Goal: Navigation & Orientation: Find specific page/section

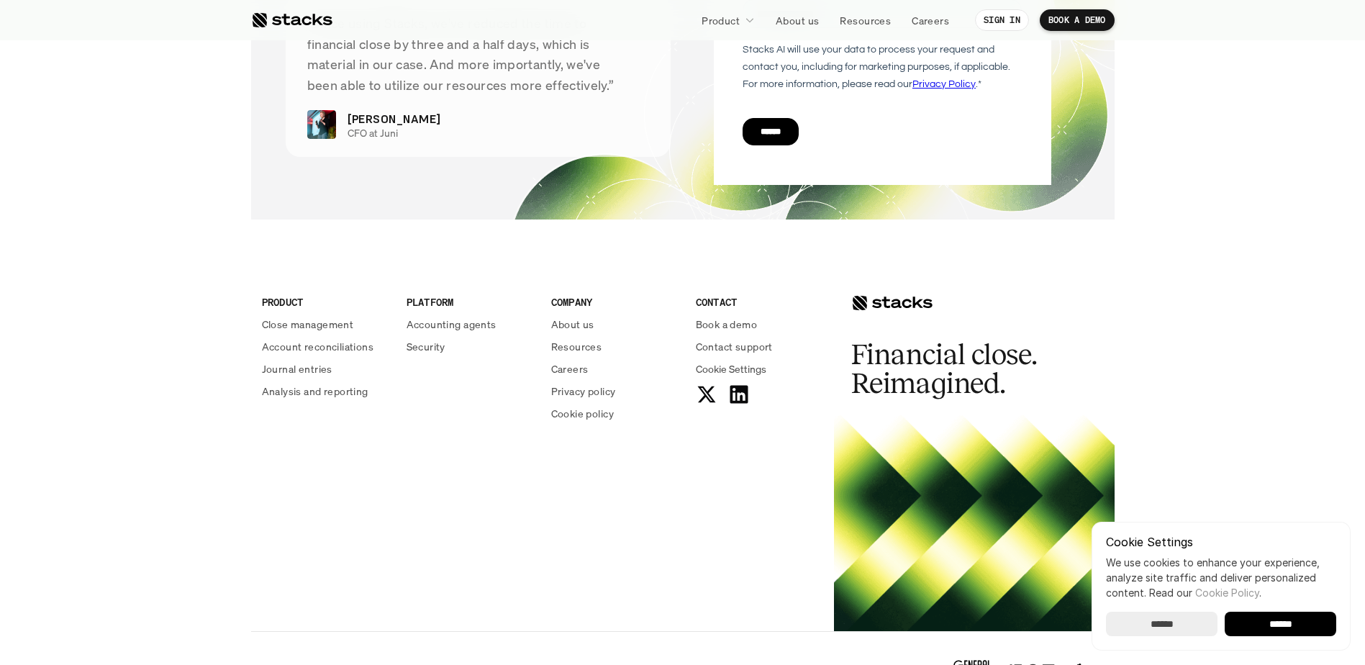
scroll to position [5184, 0]
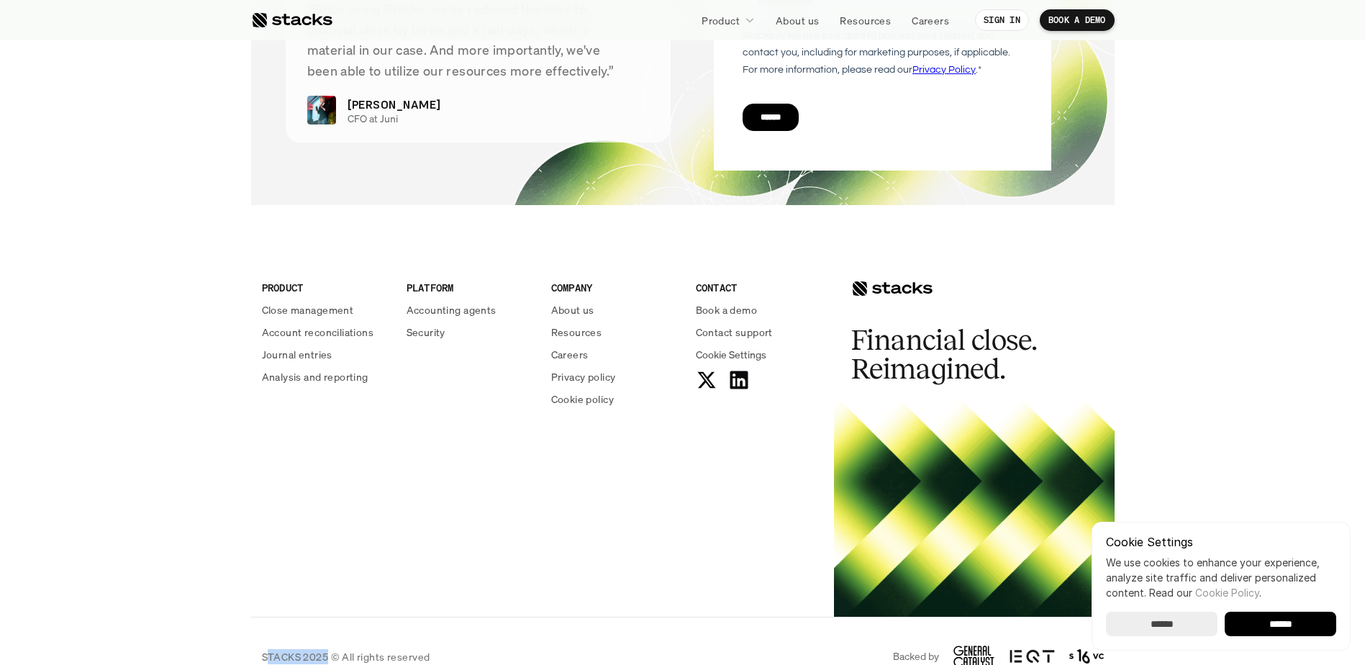
drag, startPoint x: 325, startPoint y: 620, endPoint x: 267, endPoint y: 620, distance: 57.6
click at [267, 649] on p "STACKS 2025 © All rights reserved" at bounding box center [346, 656] width 168 height 15
drag, startPoint x: 267, startPoint y: 620, endPoint x: 328, endPoint y: 621, distance: 61.2
click at [328, 621] on div "STACKS 2025 © All rights reserved Backed by" at bounding box center [683, 656] width 864 height 79
drag, startPoint x: 328, startPoint y: 621, endPoint x: 317, endPoint y: 621, distance: 10.8
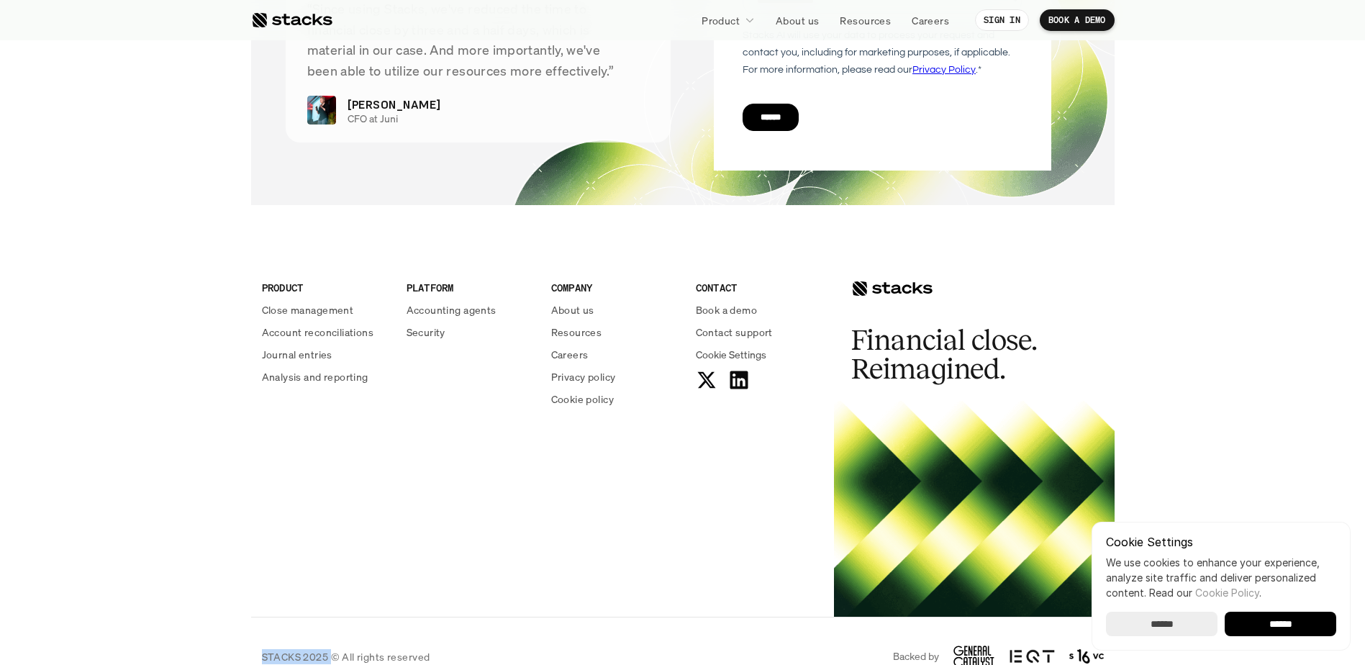
copy p "STACKS 2025"
click at [1307, 619] on input "******" at bounding box center [1281, 624] width 112 height 24
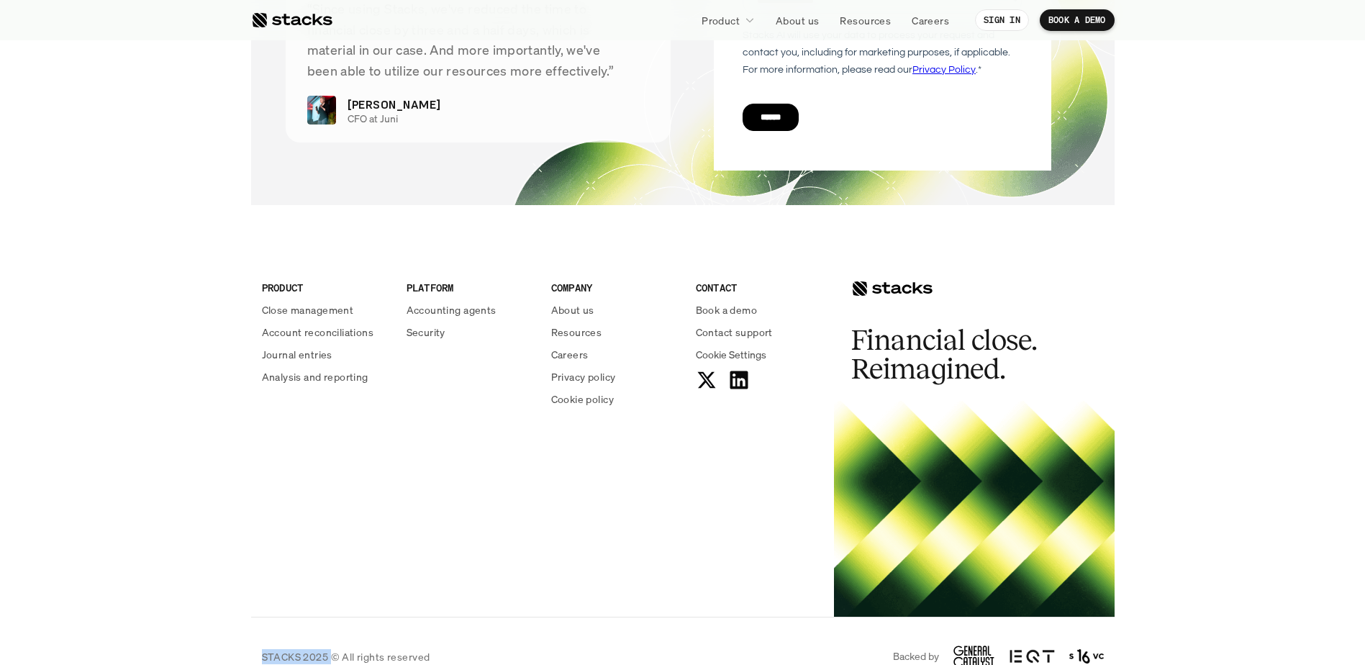
scroll to position [0, 0]
click at [474, 530] on div "PRODUCT Close management Account reconciliations Journal entries Analysis and r…" at bounding box center [683, 425] width 864 height 383
click at [589, 302] on p "About us" at bounding box center [572, 309] width 43 height 15
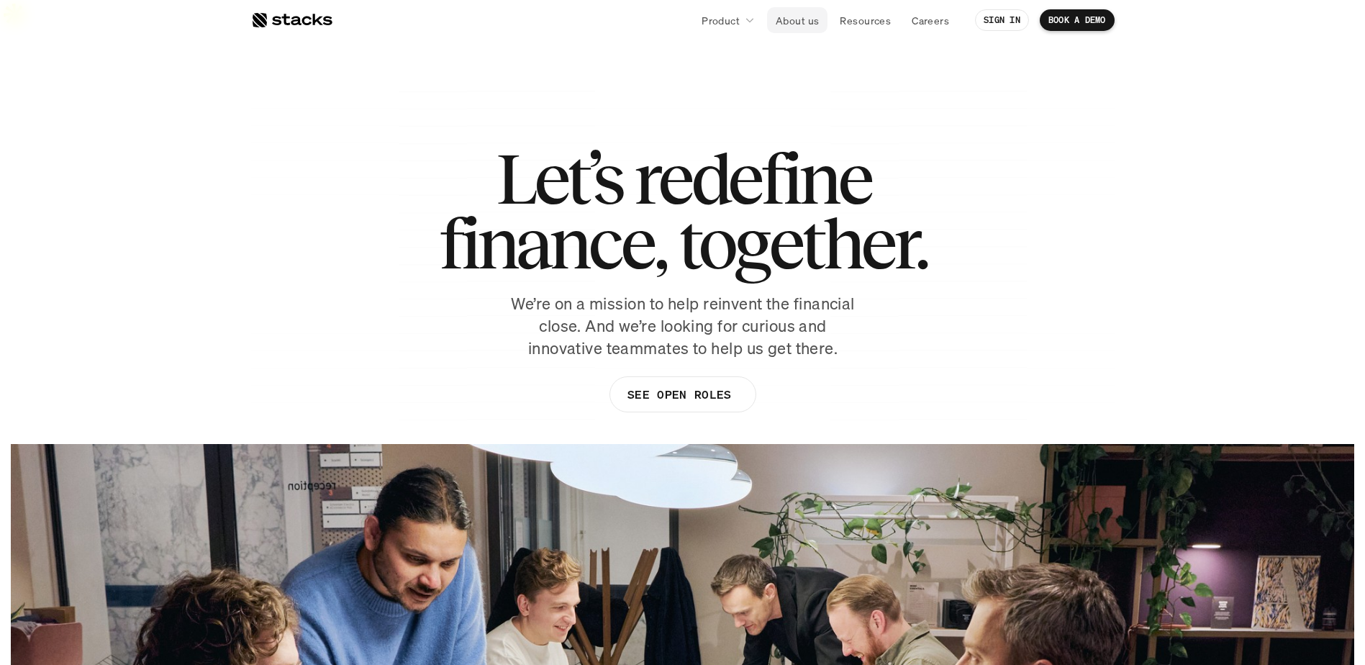
click at [809, 17] on p "About us" at bounding box center [797, 20] width 43 height 15
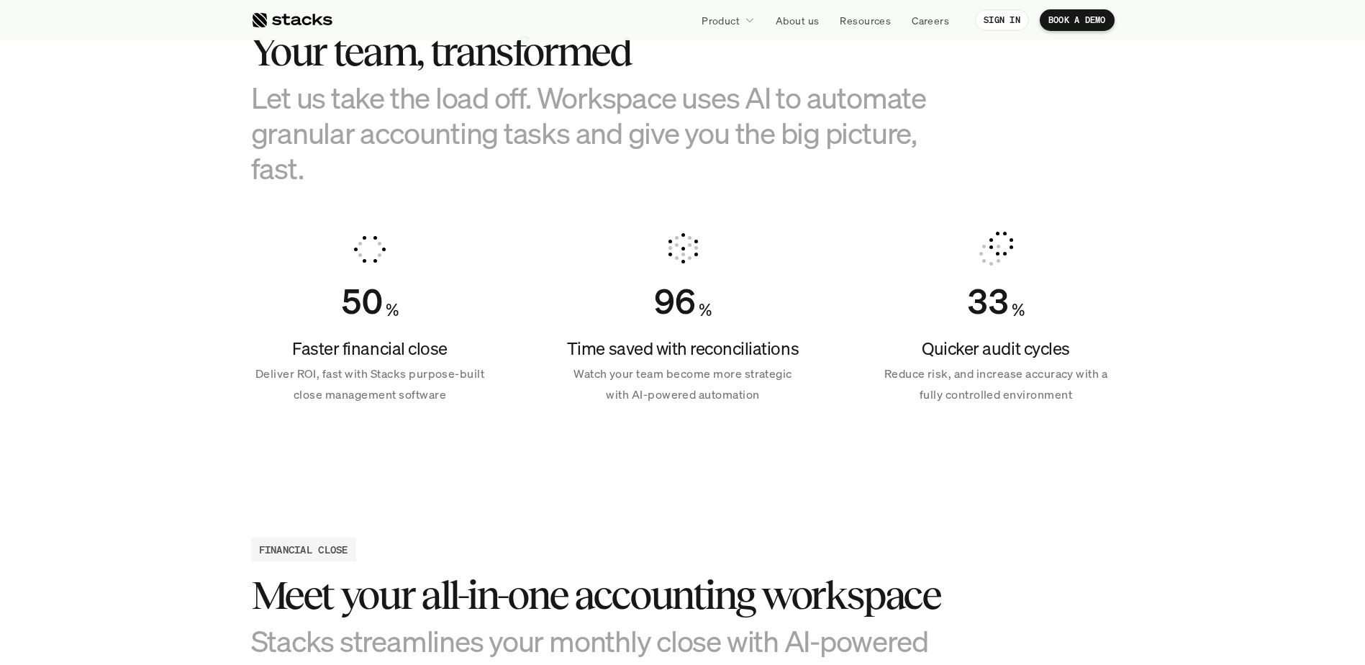
scroll to position [720, 0]
